Goal: Task Accomplishment & Management: Manage account settings

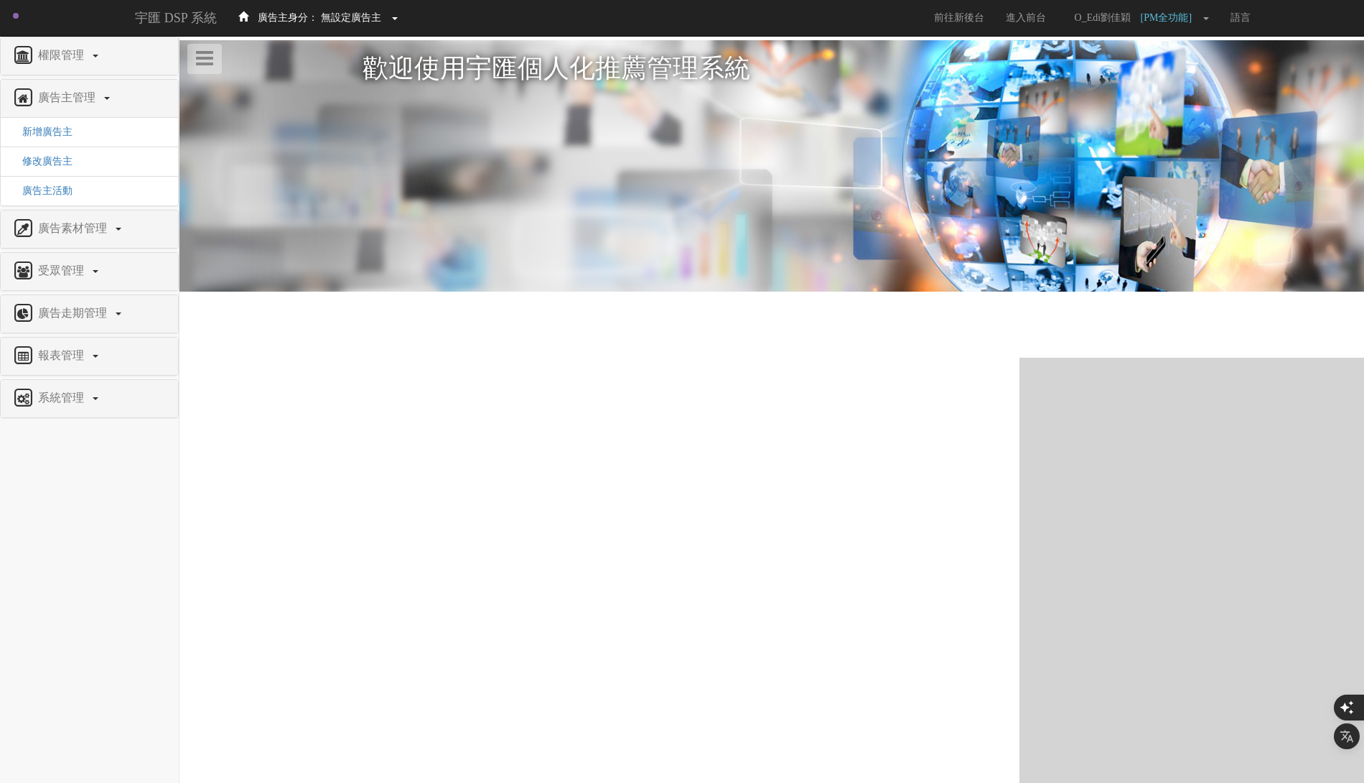
click at [311, 23] on span "廣告主身分：" at bounding box center [288, 17] width 60 height 11
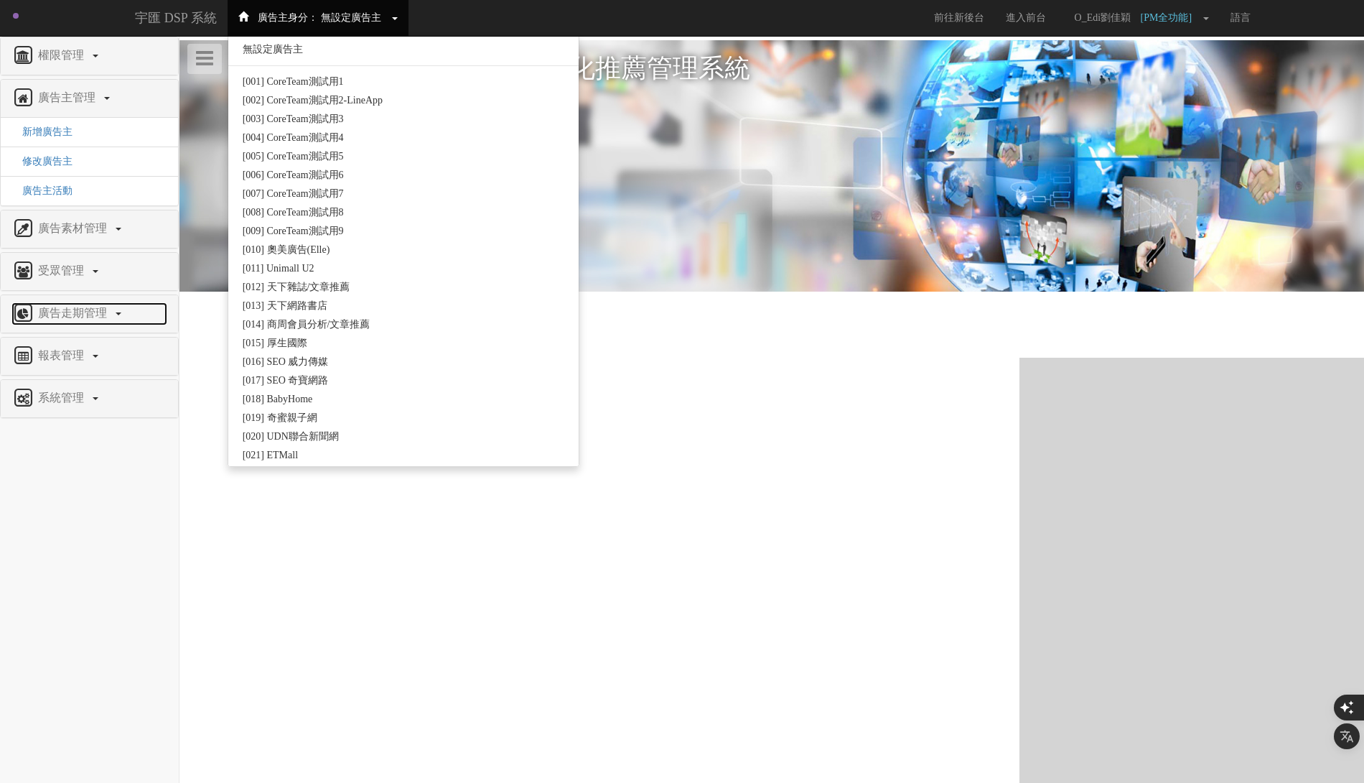
click at [98, 307] on span "廣告走期管理" at bounding box center [74, 313] width 80 height 12
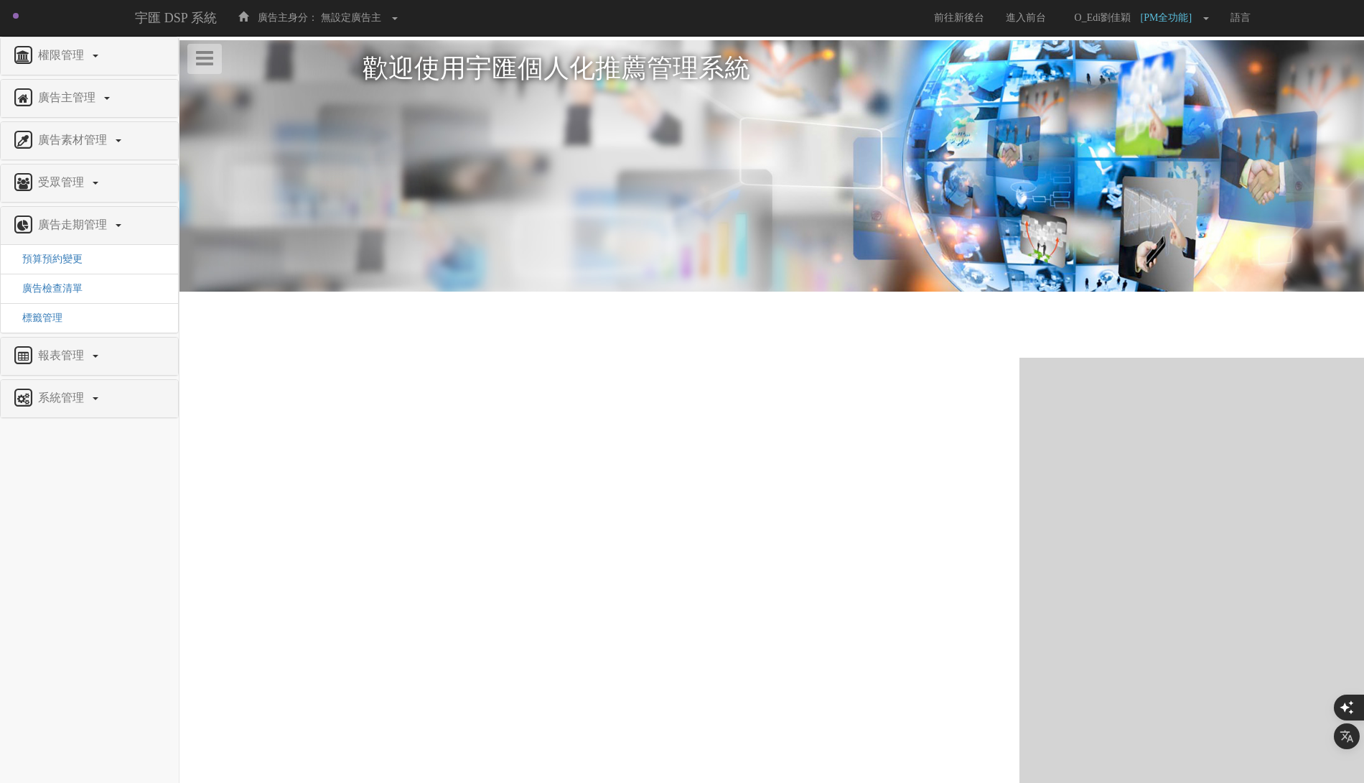
click at [86, 75] on div "權限管理 新增使用者 修改使用者 21 角色與權限 廣告主管理 新增廣告主 修改廣告主 廣告主活動 廣告素材管理 廣告素材 素材預約變更 自訂貨架商品 受眾管…" at bounding box center [89, 227] width 179 height 381
click at [86, 93] on span "廣告主管理" at bounding box center [68, 97] width 68 height 12
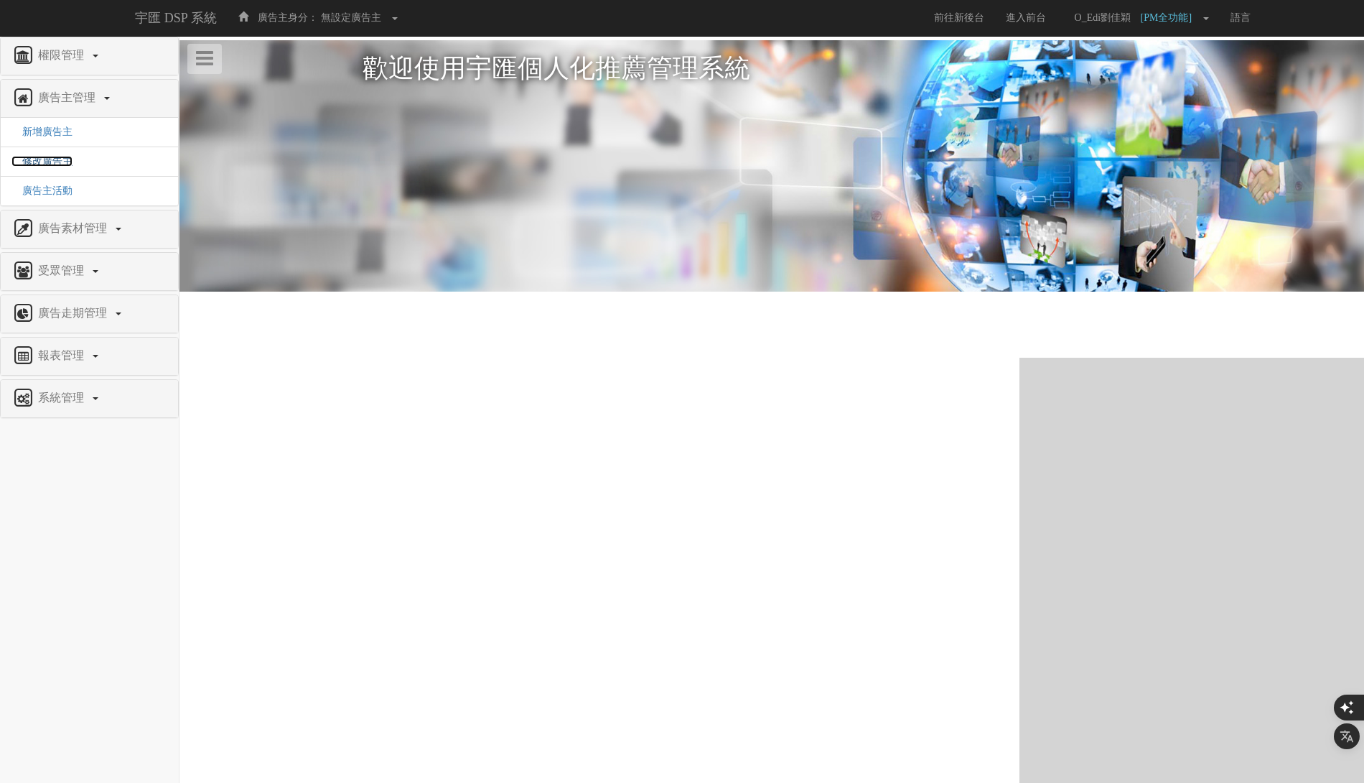
click at [63, 159] on span "修改廣告主" at bounding box center [41, 161] width 61 height 11
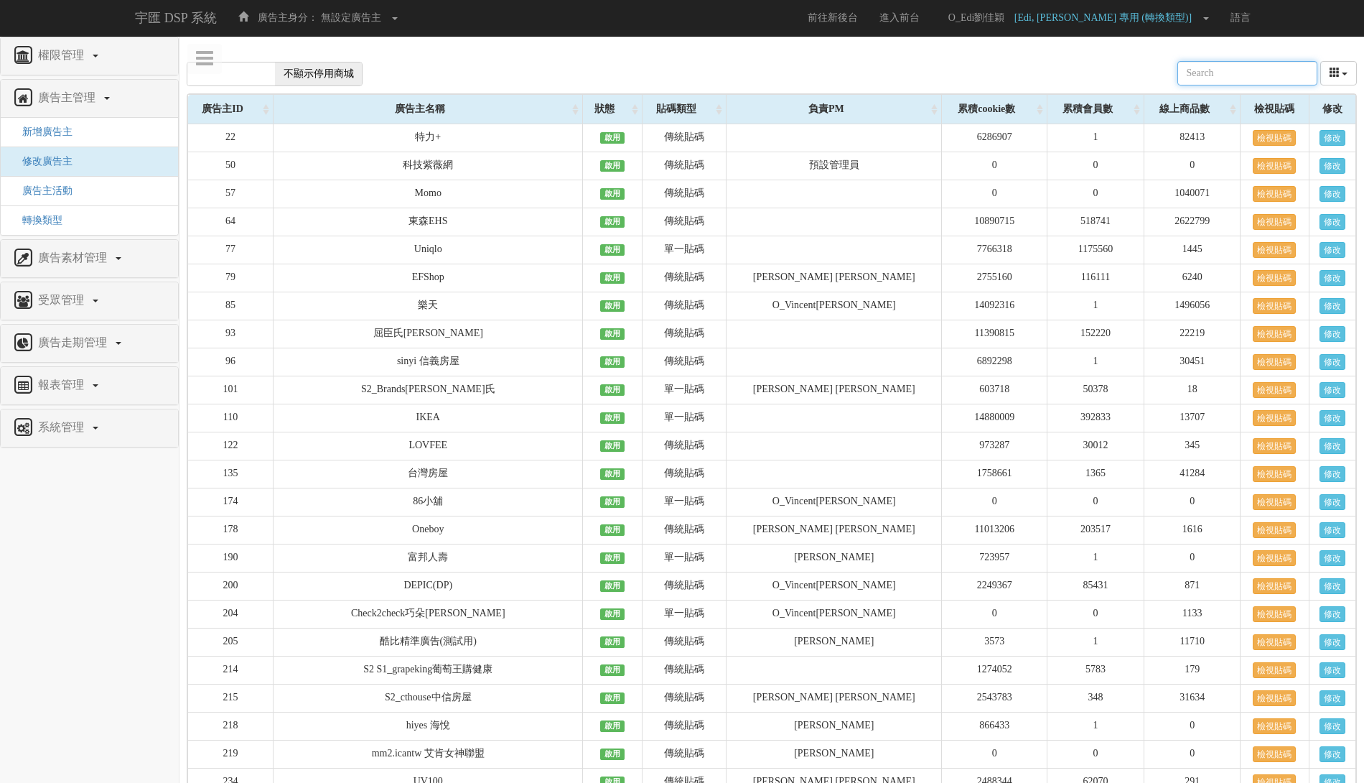
click at [1256, 72] on input "text" at bounding box center [1248, 73] width 140 height 24
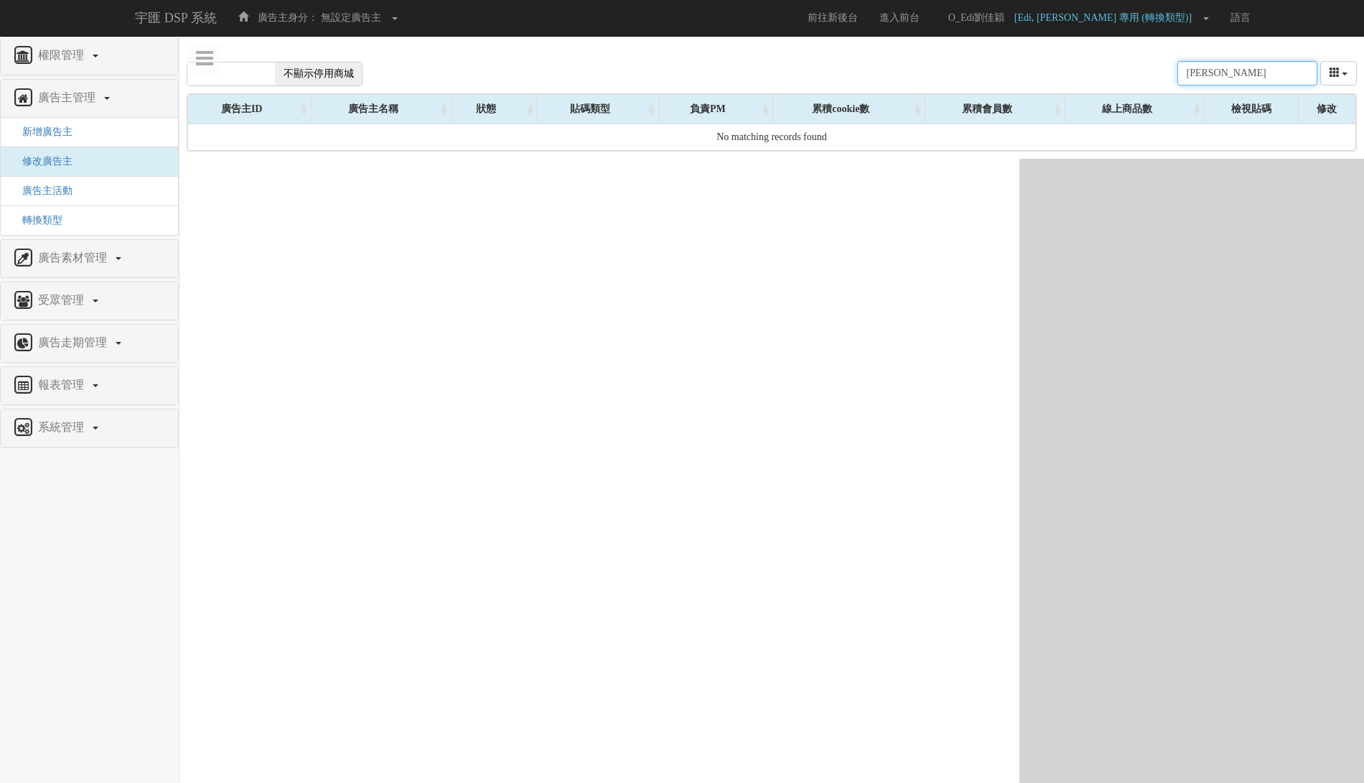
type input "李施德"
click at [329, 77] on span "不顯示停用商城" at bounding box center [319, 73] width 88 height 23
checkbox input "true"
click at [1268, 75] on input "李施德" at bounding box center [1248, 73] width 140 height 24
paste input "李施德"
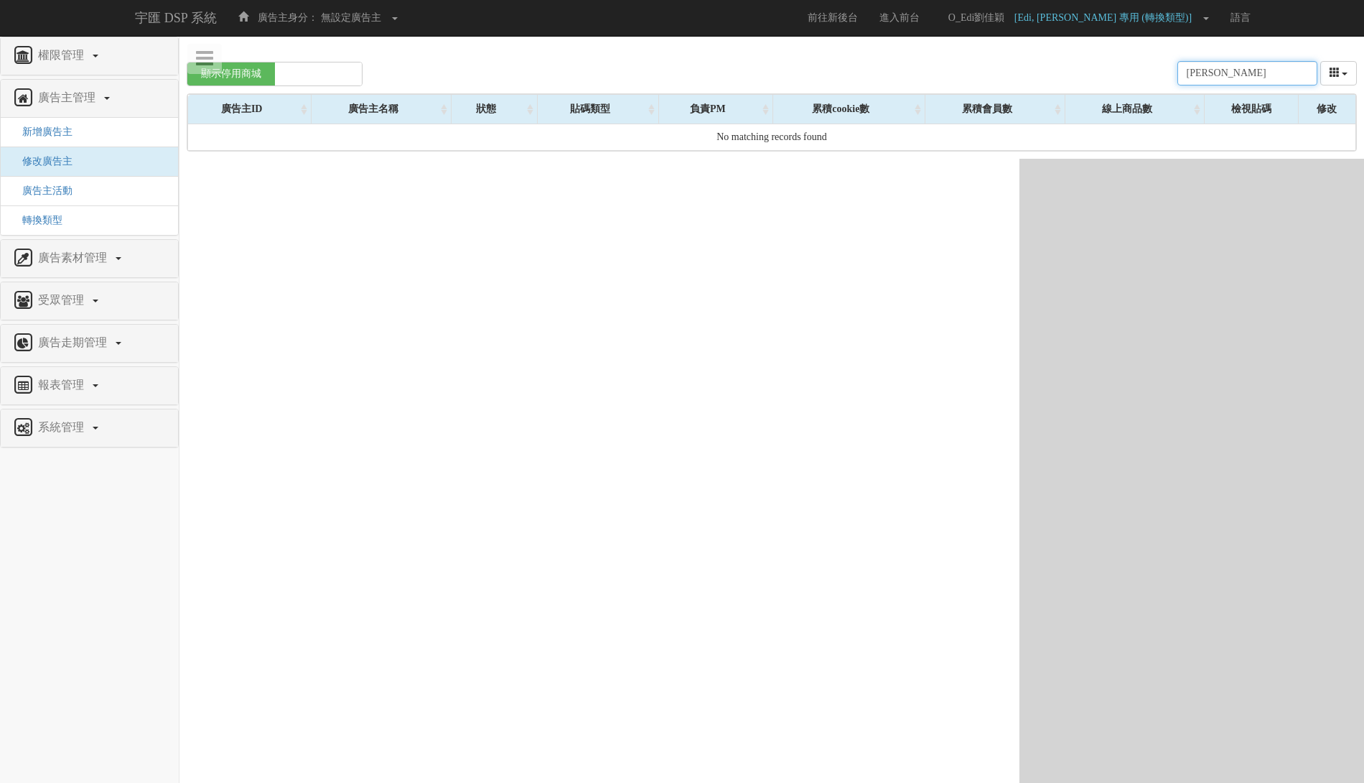
type input "李施德"
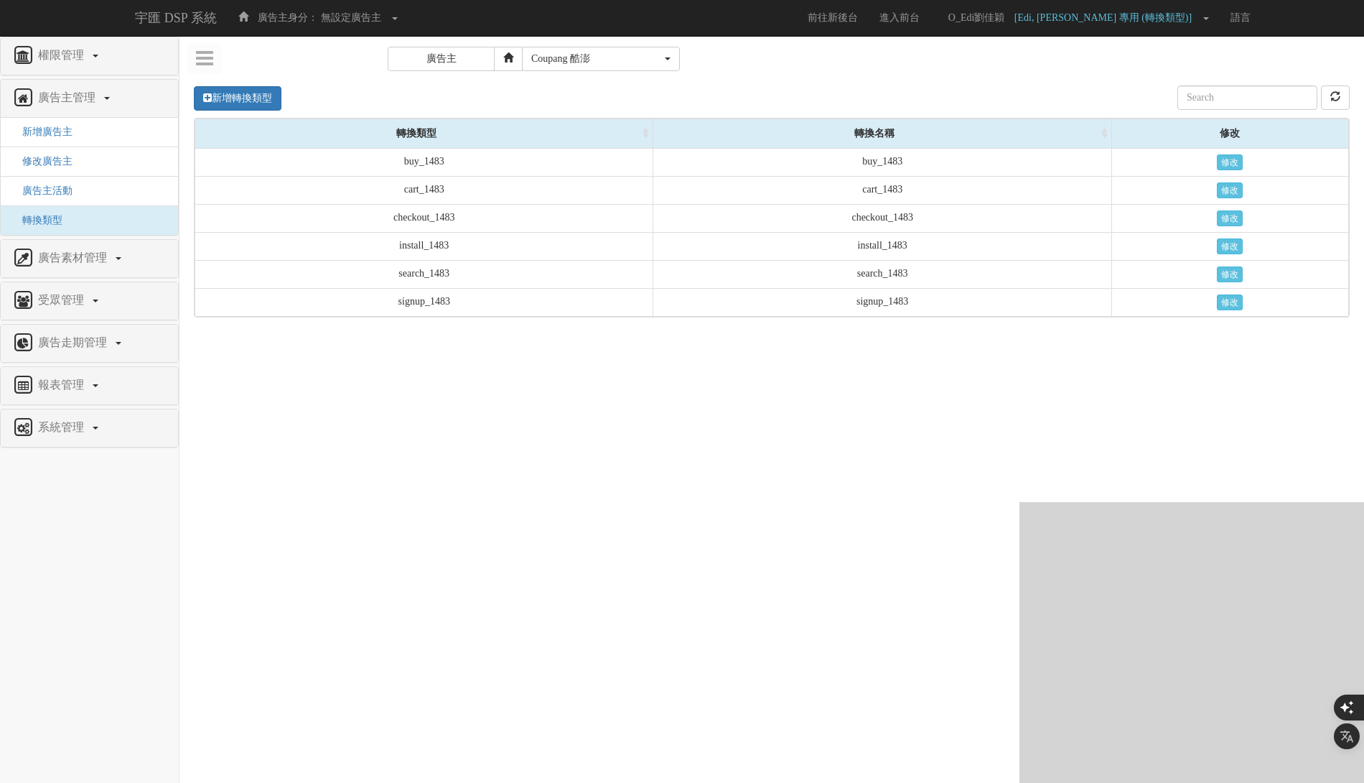
select select "1483"
